Goal: Task Accomplishment & Management: Manage account settings

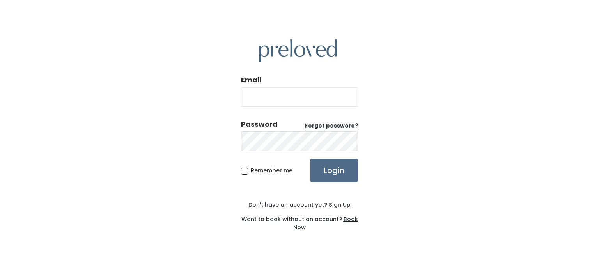
type input "raeksusha@gmail.com"
click at [338, 164] on input "Login" at bounding box center [334, 170] width 48 height 23
